Goal: Transaction & Acquisition: Purchase product/service

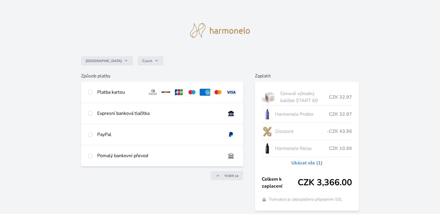
click at [298, 162] on link "Ukázat vše (1)" at bounding box center [307, 162] width 31 height 7
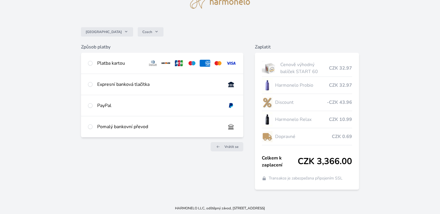
scroll to position [30, 0]
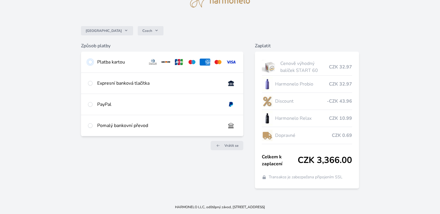
click at [90, 62] on input "radio" at bounding box center [90, 62] width 5 height 5
radio input "true"
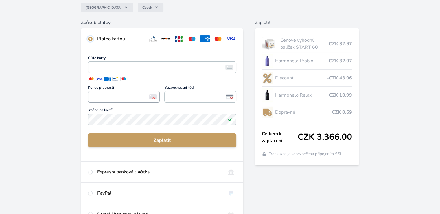
scroll to position [50, 0]
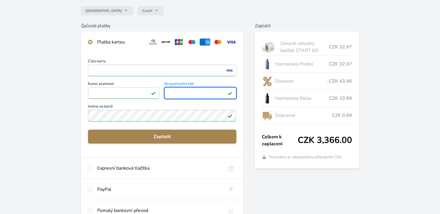
click at [156, 136] on span "Zaplatit" at bounding box center [162, 136] width 139 height 7
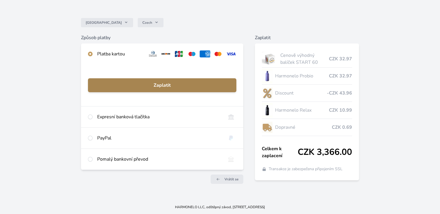
scroll to position [38, 0]
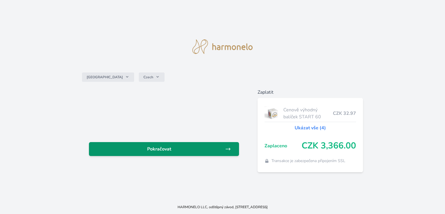
click at [157, 149] on span "Pokračovat" at bounding box center [159, 148] width 131 height 7
